Goal: Answer question/provide support

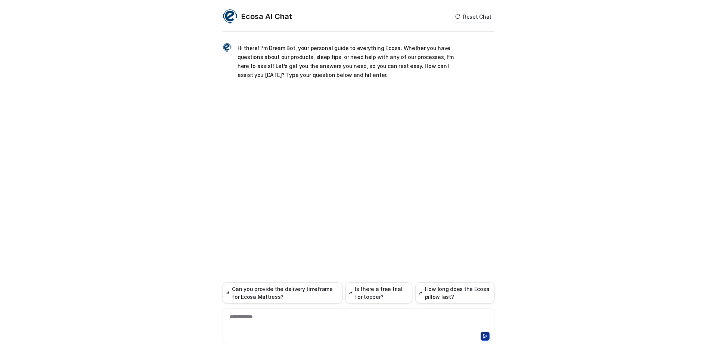
click at [250, 321] on div "**********" at bounding box center [359, 321] width 268 height 17
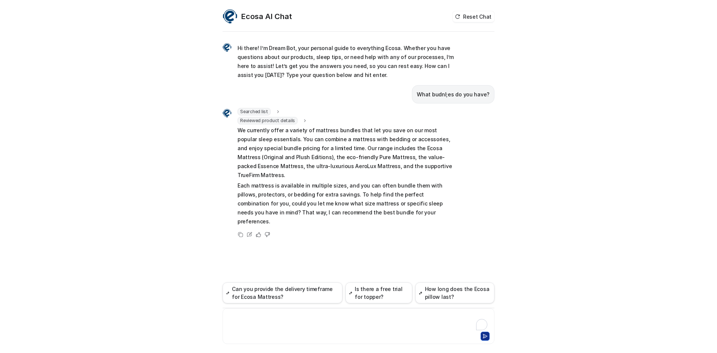
click at [304, 329] on div at bounding box center [359, 321] width 268 height 17
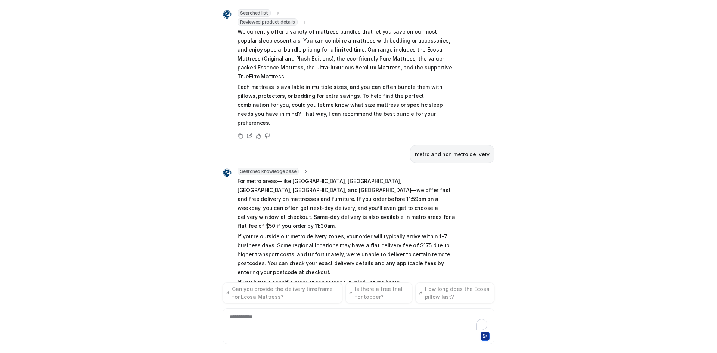
scroll to position [83, 0]
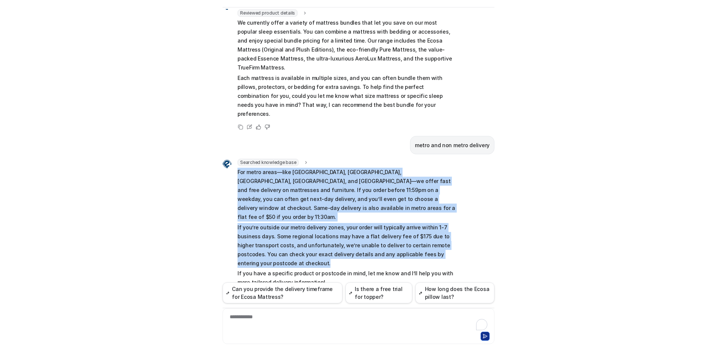
drag, startPoint x: 232, startPoint y: 155, endPoint x: 370, endPoint y: 233, distance: 158.1
click at [370, 233] on div "Searched knowledge base search_queries : "metro delivery,non metro delivery,del…" at bounding box center [340, 224] width 234 height 130
copy span "For metro areas—like [GEOGRAPHIC_DATA], [GEOGRAPHIC_DATA], [GEOGRAPHIC_DATA], […"
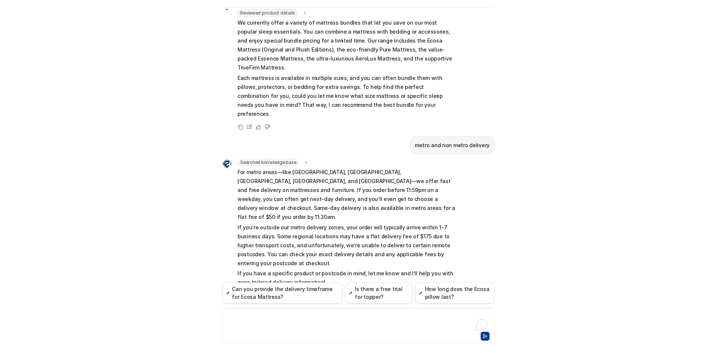
click at [259, 318] on div at bounding box center [359, 321] width 268 height 17
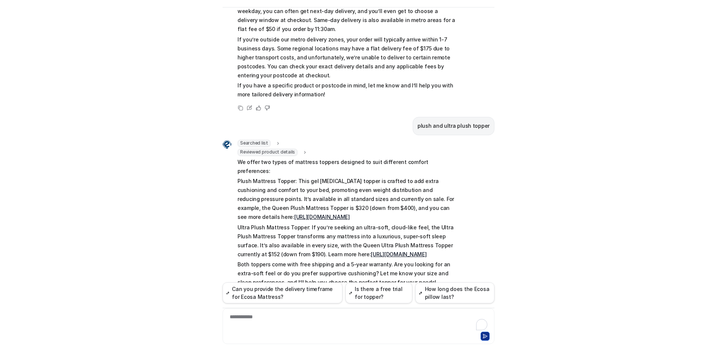
scroll to position [24, 0]
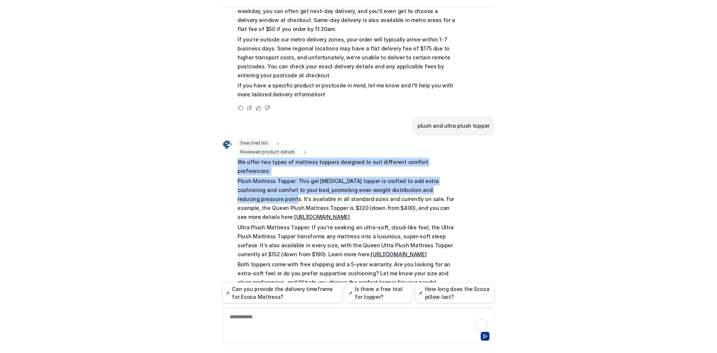
drag, startPoint x: 234, startPoint y: 135, endPoint x: 442, endPoint y: 156, distance: 209.9
click at [442, 156] on div "Searched list url : "[URL][DOMAIN_NAME]" required_fields : "id,title" Reviewed …" at bounding box center [340, 214] width 234 height 149
copy span "We offer two types of mattress toppers designed to suit different comfort prefe…"
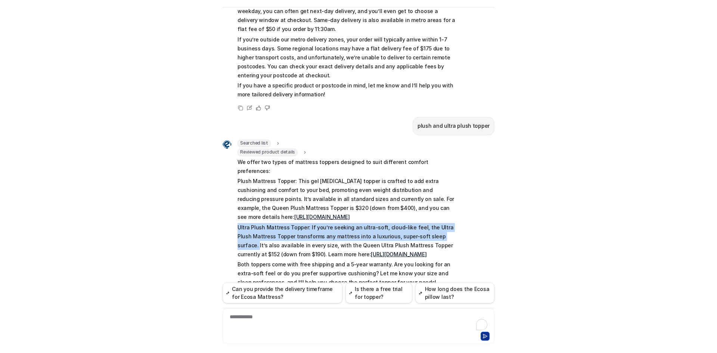
drag, startPoint x: 234, startPoint y: 190, endPoint x: 436, endPoint y: 201, distance: 202.4
click at [436, 201] on div "Searched list url : "[URL][DOMAIN_NAME]" required_fields : "id,title" Reviewed …" at bounding box center [340, 214] width 234 height 149
copy p "Ultra Plush Mattress Topper: If you’re seeking an ultra-soft, cloud-like feel, …"
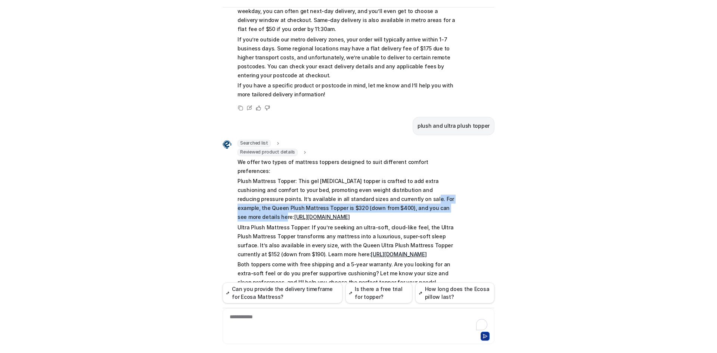
drag, startPoint x: 402, startPoint y: 170, endPoint x: 359, endPoint y: 162, distance: 44.1
click at [359, 177] on p "Plush Mattress Topper: This gel [MEDICAL_DATA] topper is crafted to add extra c…" at bounding box center [347, 199] width 219 height 45
copy p "For example, the Queen Plush Mattress Topper is $320 (down from $400), and you …"
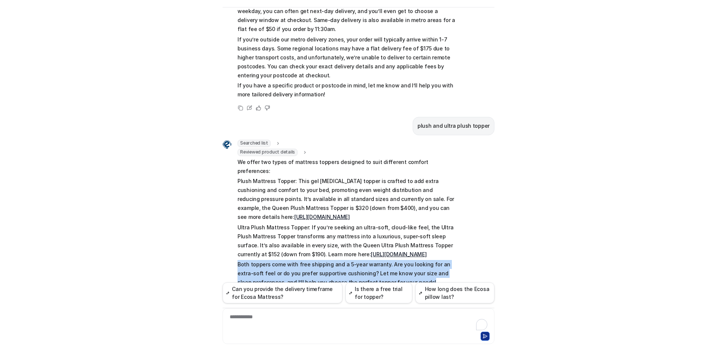
drag, startPoint x: 234, startPoint y: 237, endPoint x: 408, endPoint y: 252, distance: 174.8
click at [408, 252] on div "Searched list url : "[URL][DOMAIN_NAME]" required_fields : "id,title" Reviewed …" at bounding box center [340, 214] width 234 height 149
copy p "Both toppers come with free shipping and a 5-year warranty. Are you looking for…"
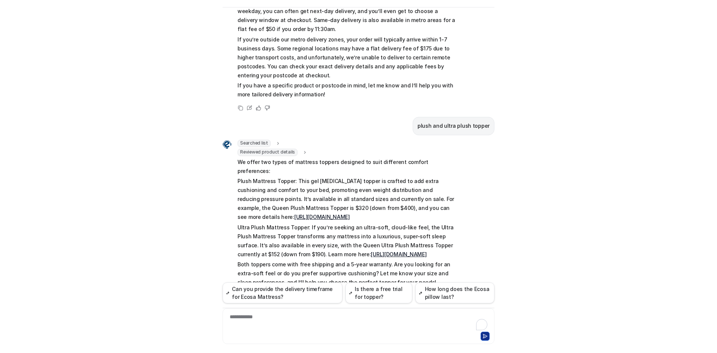
click at [500, 195] on div "Ecosa AI Chat Reset Chat Hi there! I’m Dream Bot, your personal guide to everyt…" at bounding box center [358, 176] width 717 height 353
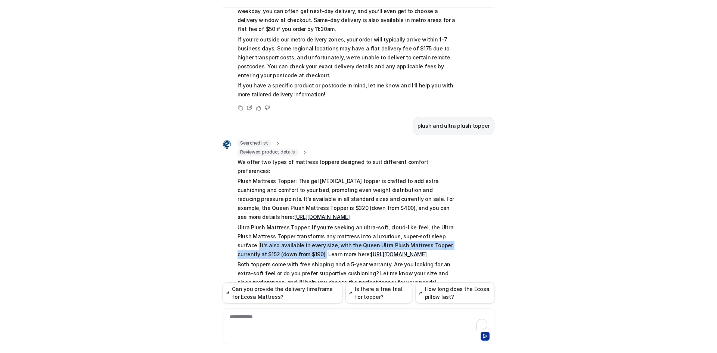
drag, startPoint x: 435, startPoint y: 200, endPoint x: 263, endPoint y: 219, distance: 172.9
click at [263, 223] on p "Ultra Plush Mattress Topper: If you’re seeking an ultra-soft, cloud-like feel, …" at bounding box center [347, 241] width 219 height 36
copy p "It’s also available in every size, with the Queen Ultra Plush Mattress Topper c…"
